Goal: Book appointment/travel/reservation

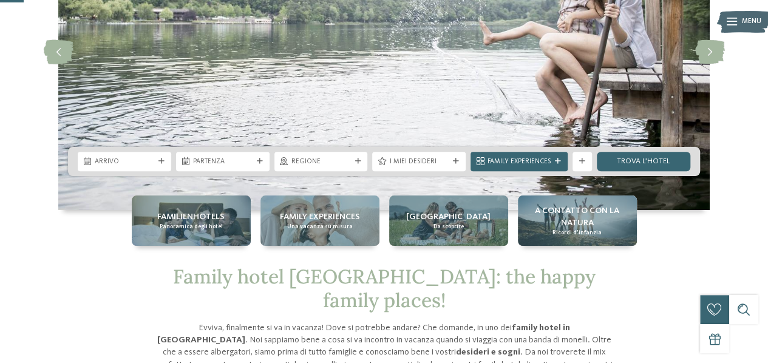
scroll to position [194, 0]
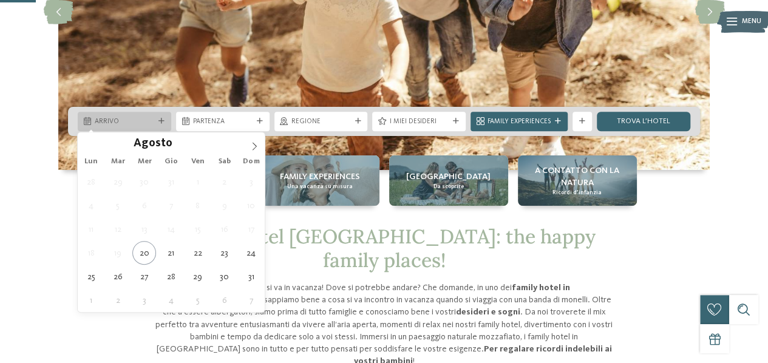
click at [151, 120] on span "Arrivo" at bounding box center [124, 122] width 59 height 10
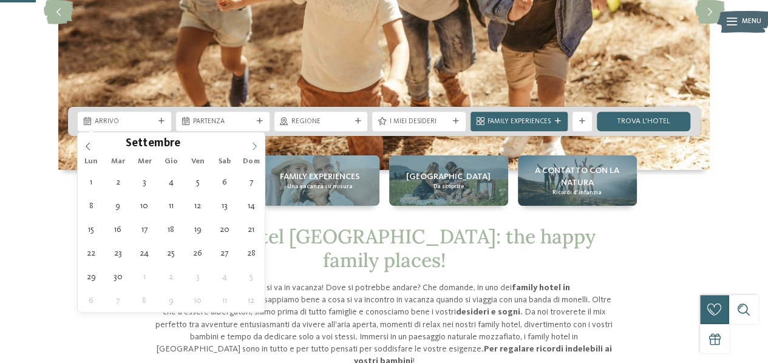
click at [256, 146] on icon at bounding box center [254, 146] width 8 height 8
type div "[DATE]"
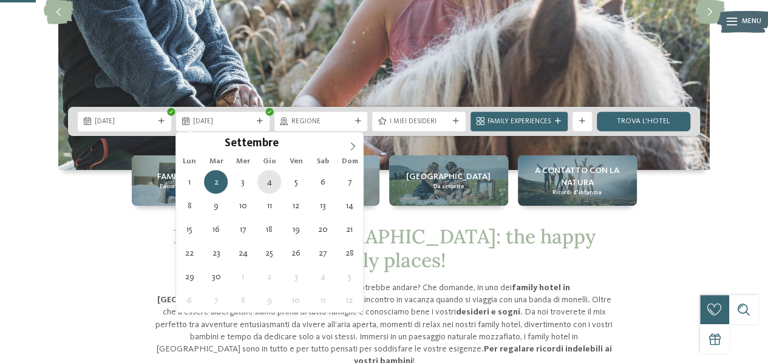
type div "[DATE]"
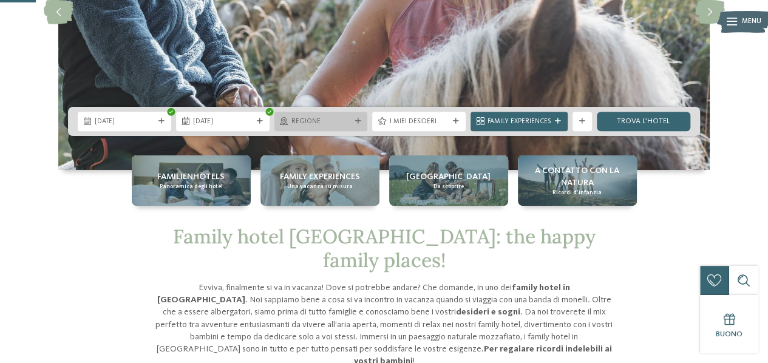
click at [342, 123] on span "Regione" at bounding box center [320, 122] width 59 height 10
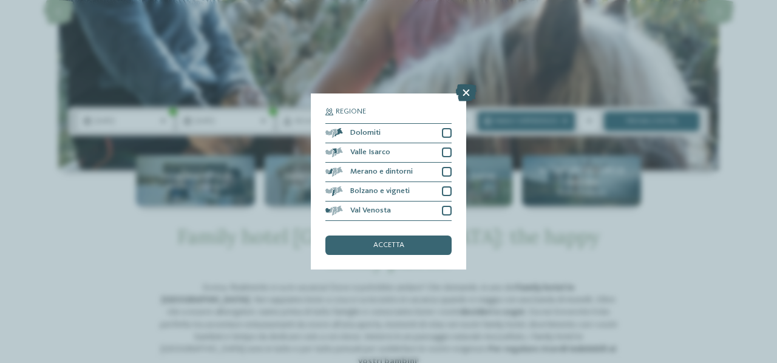
click at [459, 93] on icon at bounding box center [466, 92] width 21 height 17
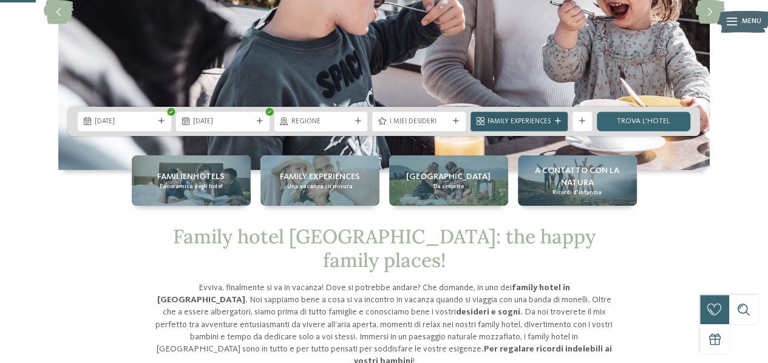
click at [532, 118] on span "Family Experiences" at bounding box center [518, 122] width 63 height 10
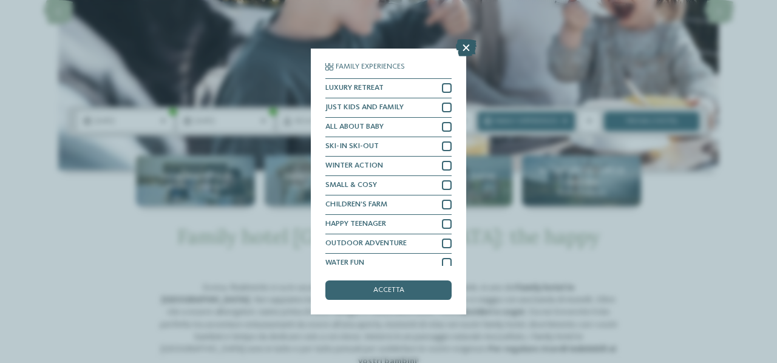
click at [469, 47] on icon at bounding box center [466, 47] width 21 height 17
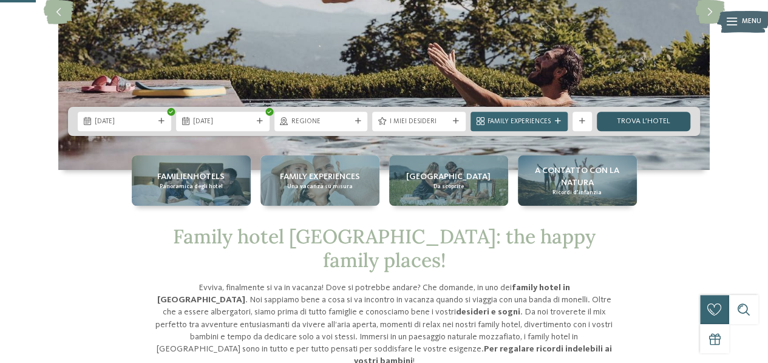
click at [623, 124] on link "trova l’hotel" at bounding box center [643, 121] width 93 height 19
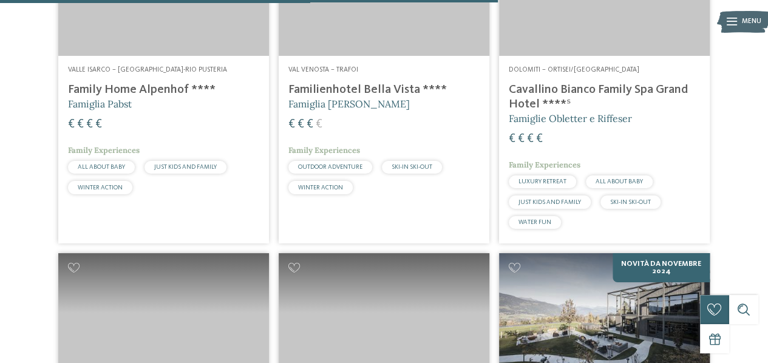
scroll to position [1951, 0]
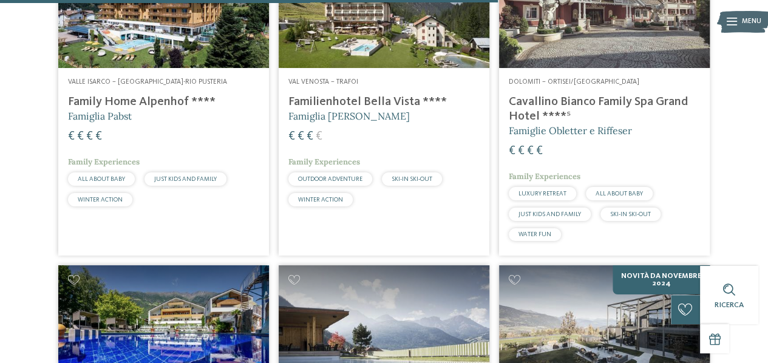
click at [525, 105] on h4 "Cavallino Bianco Family Spa Grand Hotel ****ˢ" at bounding box center [604, 109] width 191 height 29
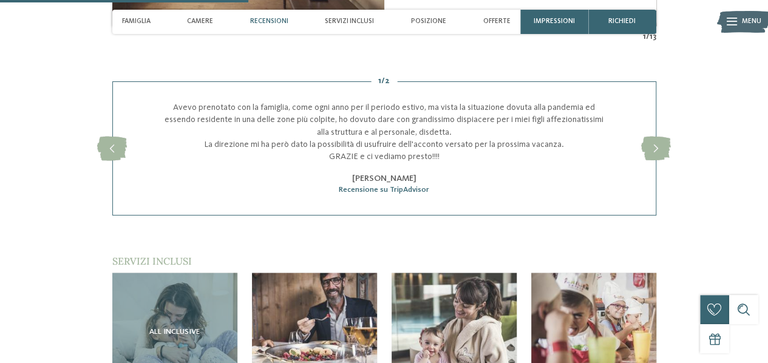
scroll to position [1238, 0]
